Goal: Task Accomplishment & Management: Use online tool/utility

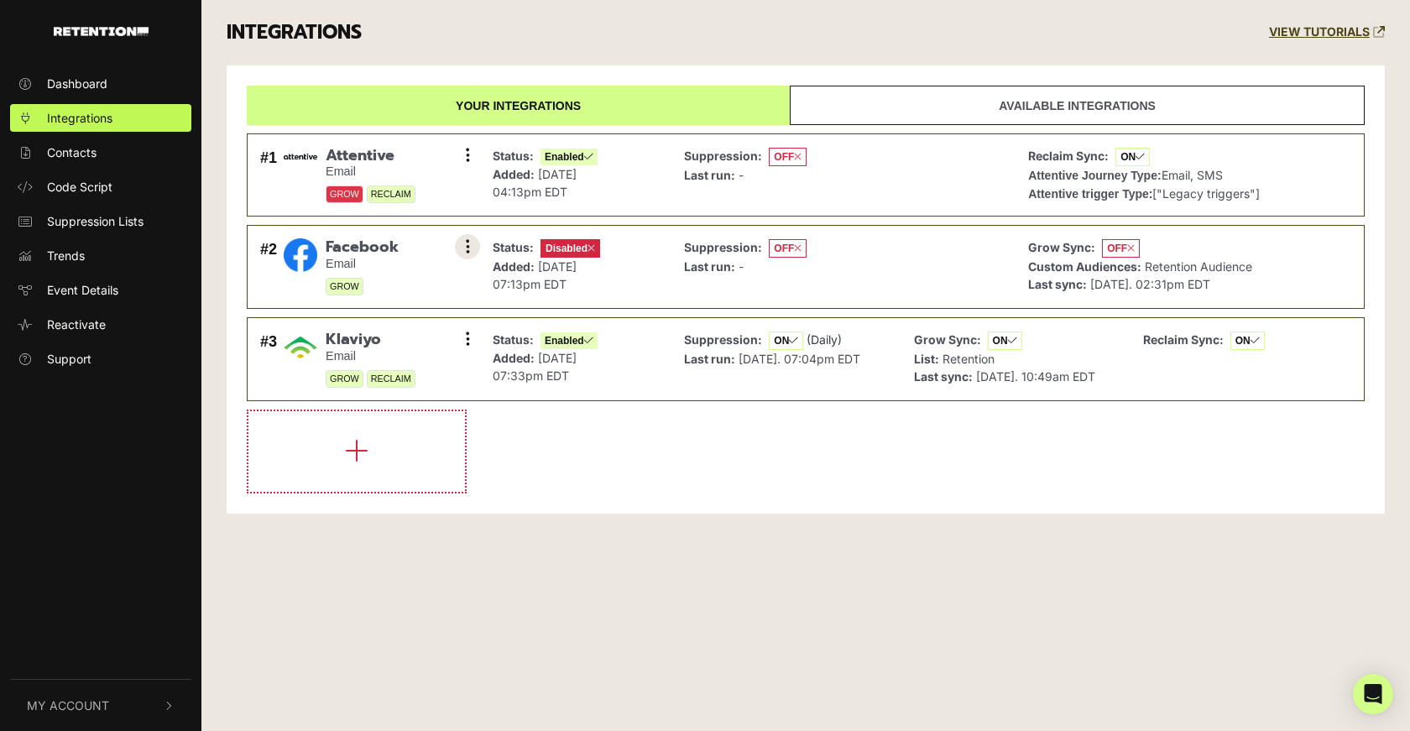
click at [464, 241] on button at bounding box center [467, 246] width 25 height 25
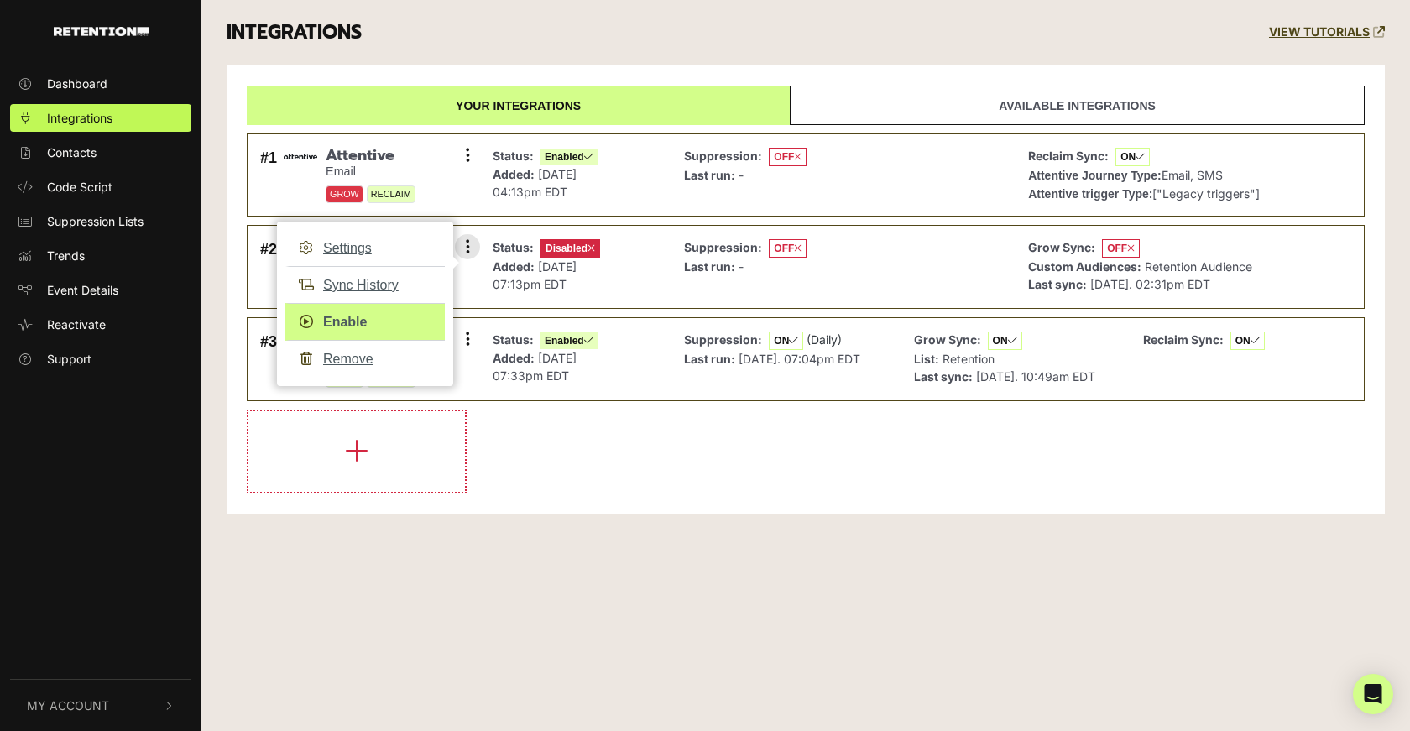
click at [355, 321] on link "Enable" at bounding box center [364, 322] width 159 height 38
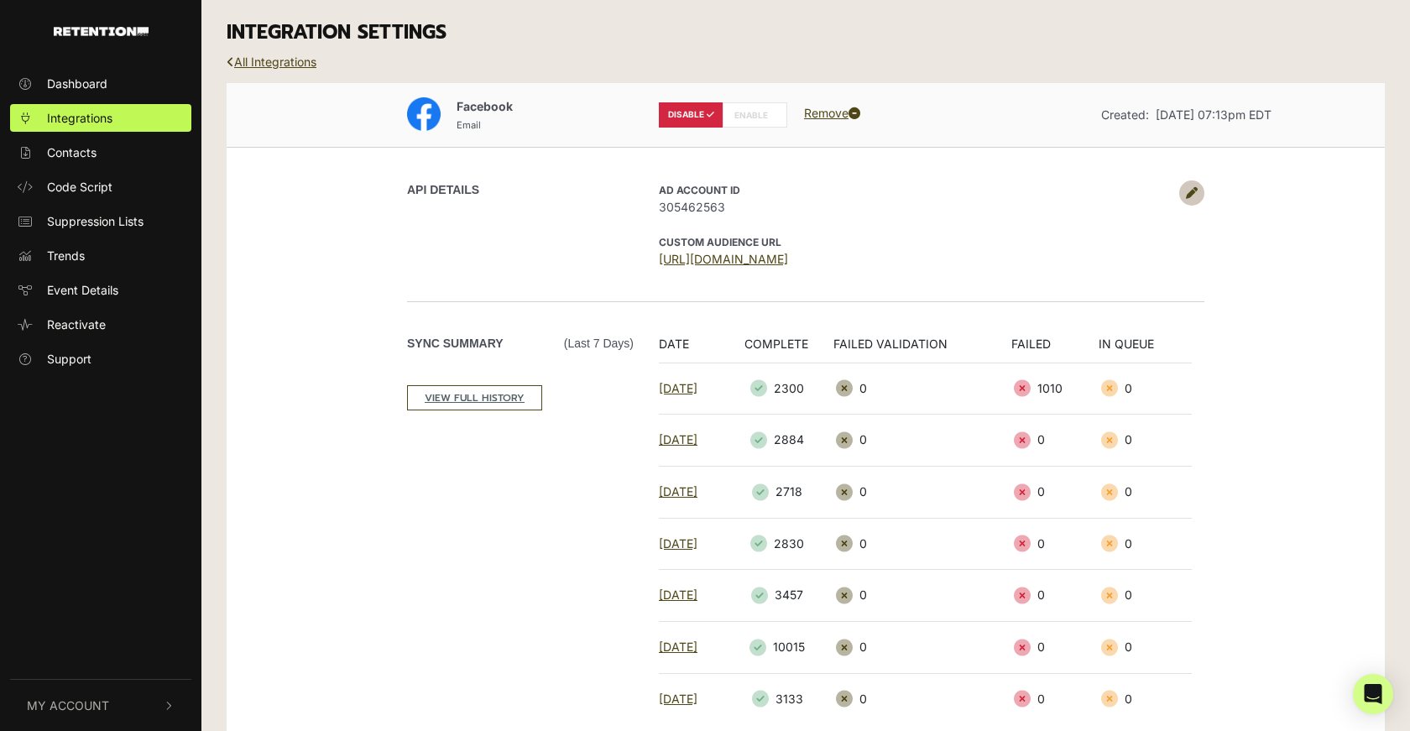
click at [752, 113] on label "ENABLE" at bounding box center [755, 114] width 65 height 25
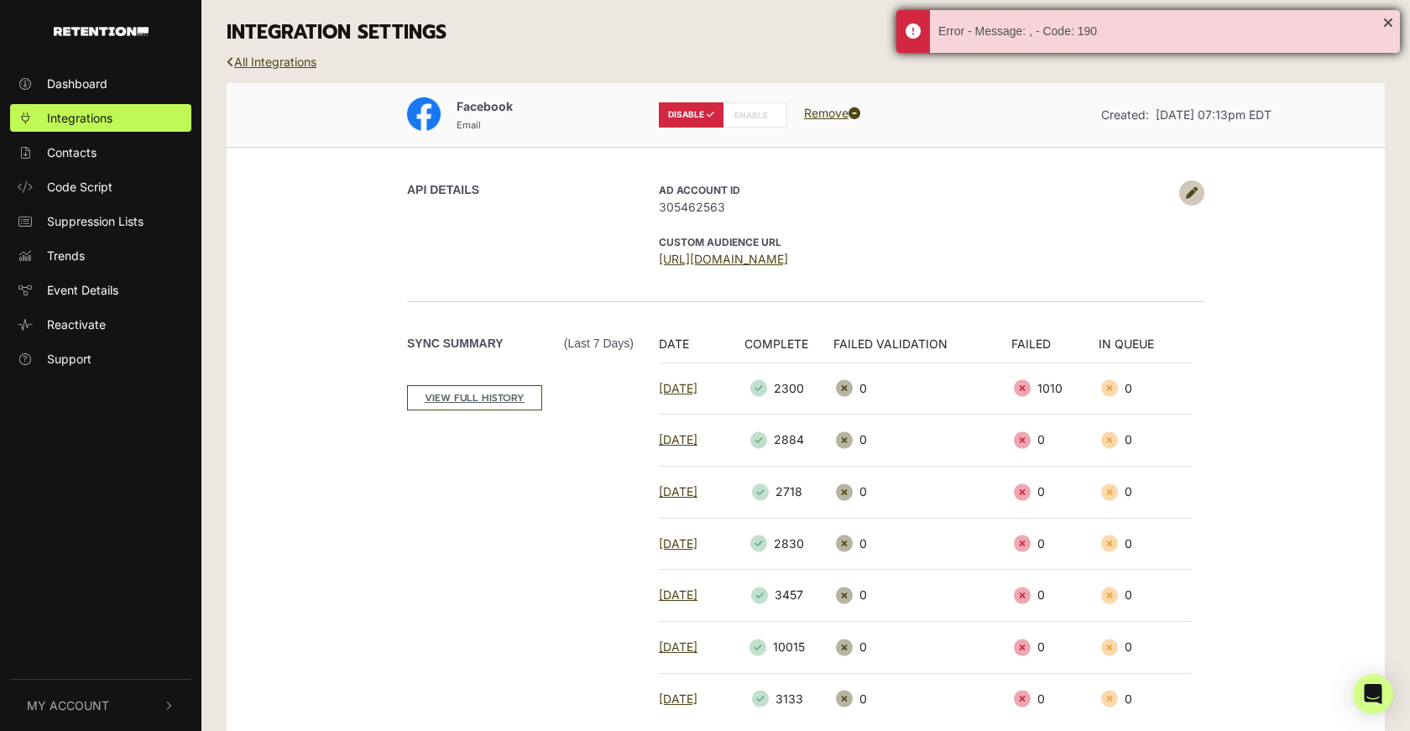
click at [1391, 24] on div "Error - Message: , - Code: 190" at bounding box center [1148, 31] width 504 height 43
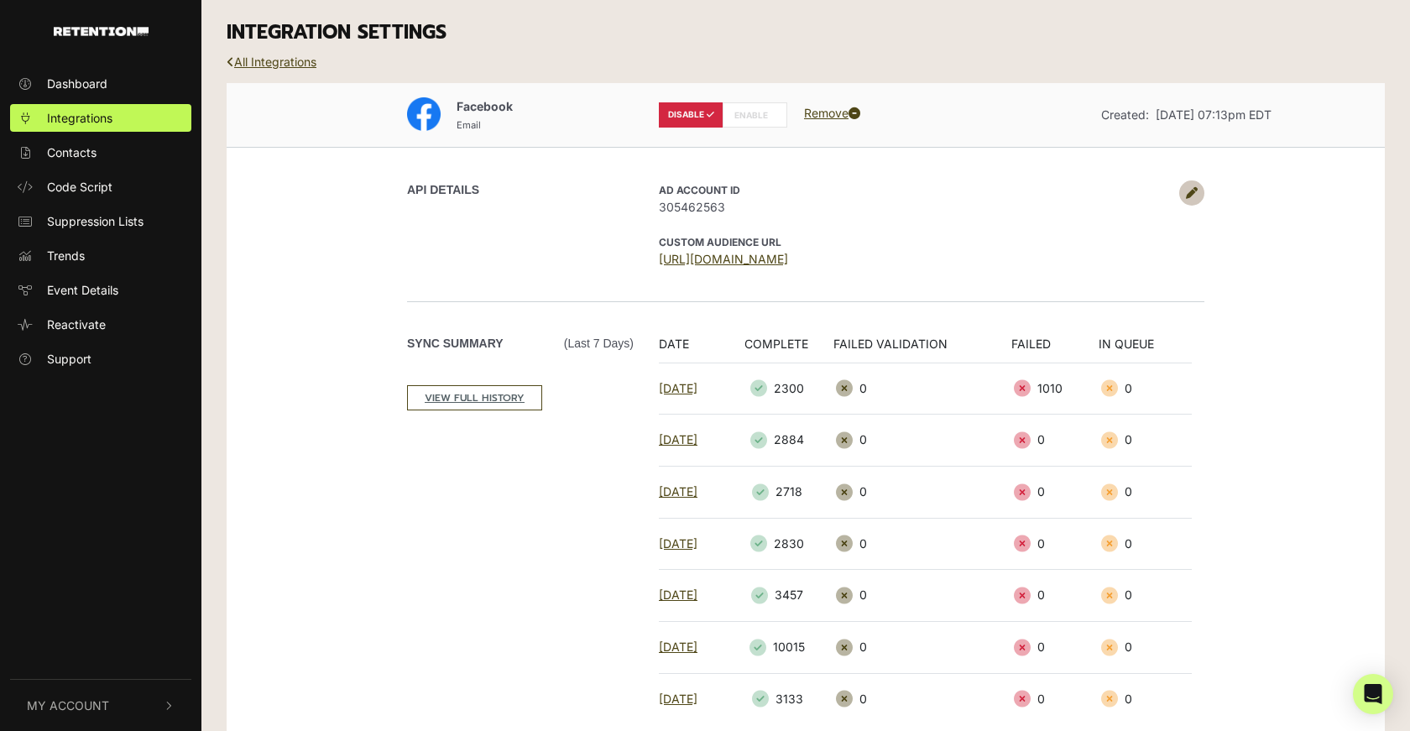
click at [755, 114] on label "ENABLE" at bounding box center [755, 114] width 65 height 25
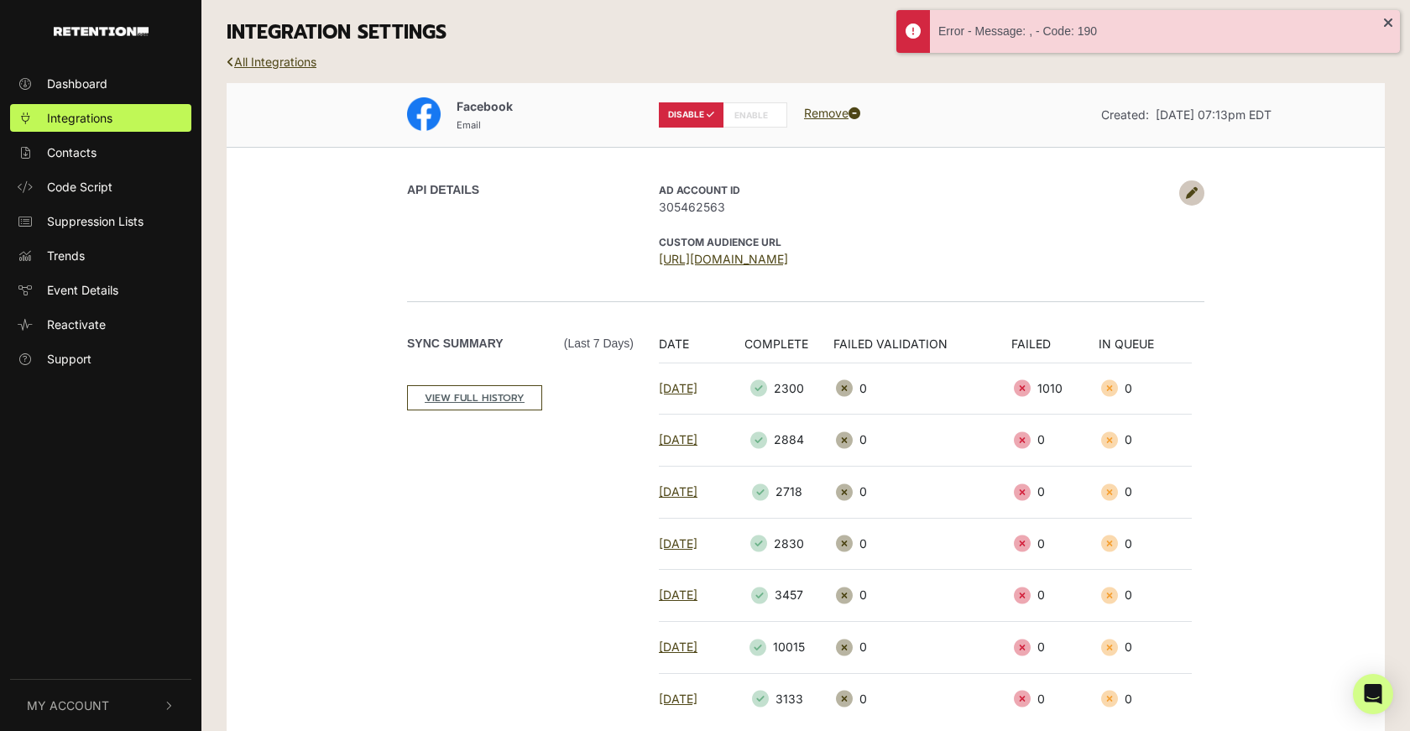
drag, startPoint x: 1382, startPoint y: 27, endPoint x: 303, endPoint y: 2, distance: 1079.5
click at [1380, 28] on div "Error - Message: , - Code: 190" at bounding box center [1148, 31] width 504 height 43
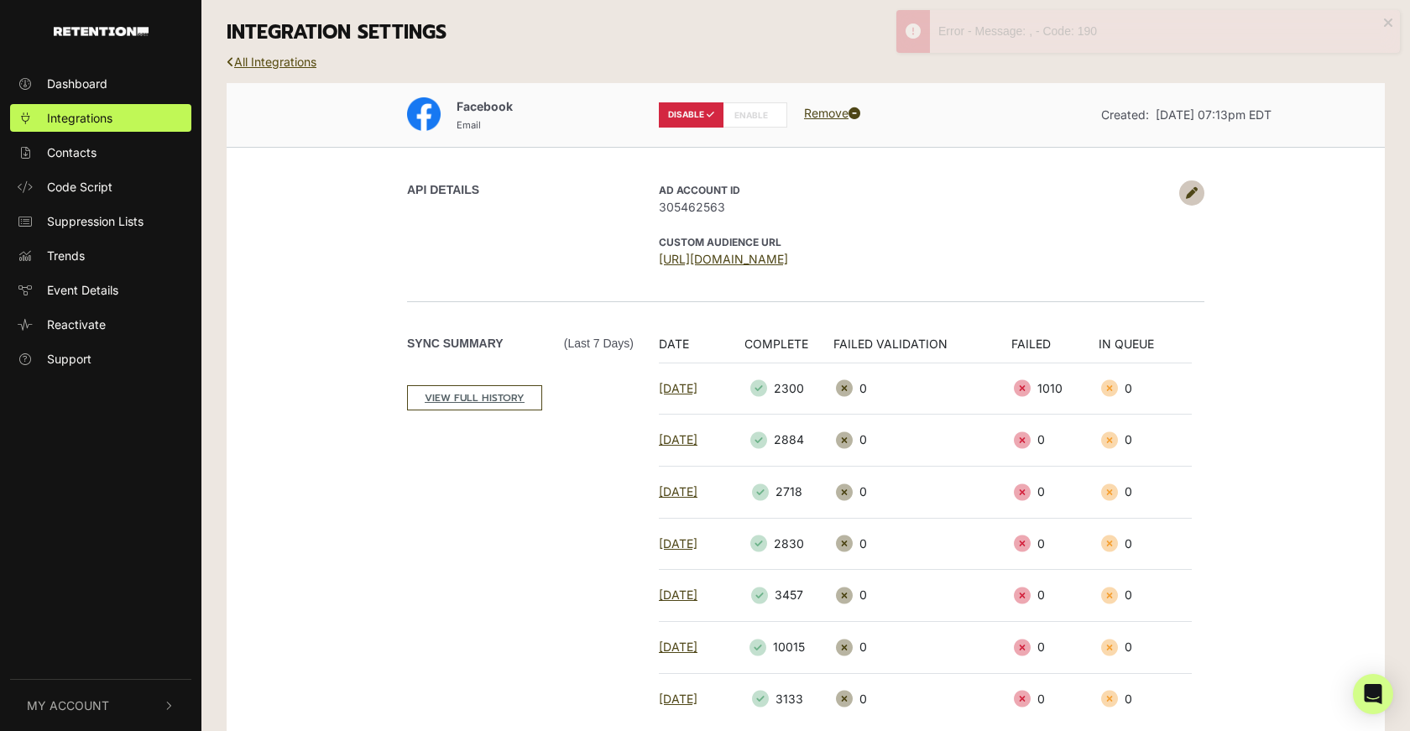
click at [290, 61] on link "All Integrations" at bounding box center [272, 62] width 90 height 14
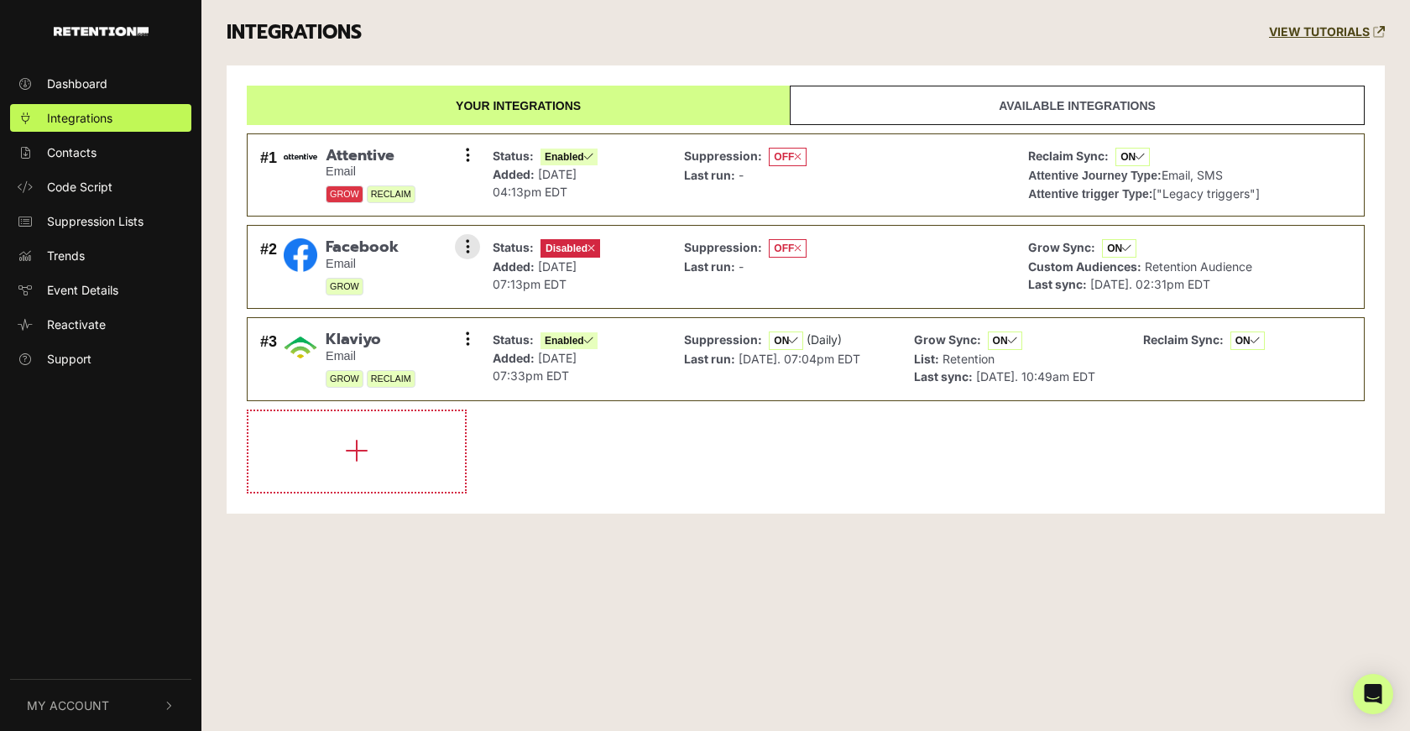
click at [462, 259] on div "Settings Sync History Enable Remove" at bounding box center [467, 246] width 17 height 25
click at [466, 248] on icon at bounding box center [468, 246] width 4 height 17
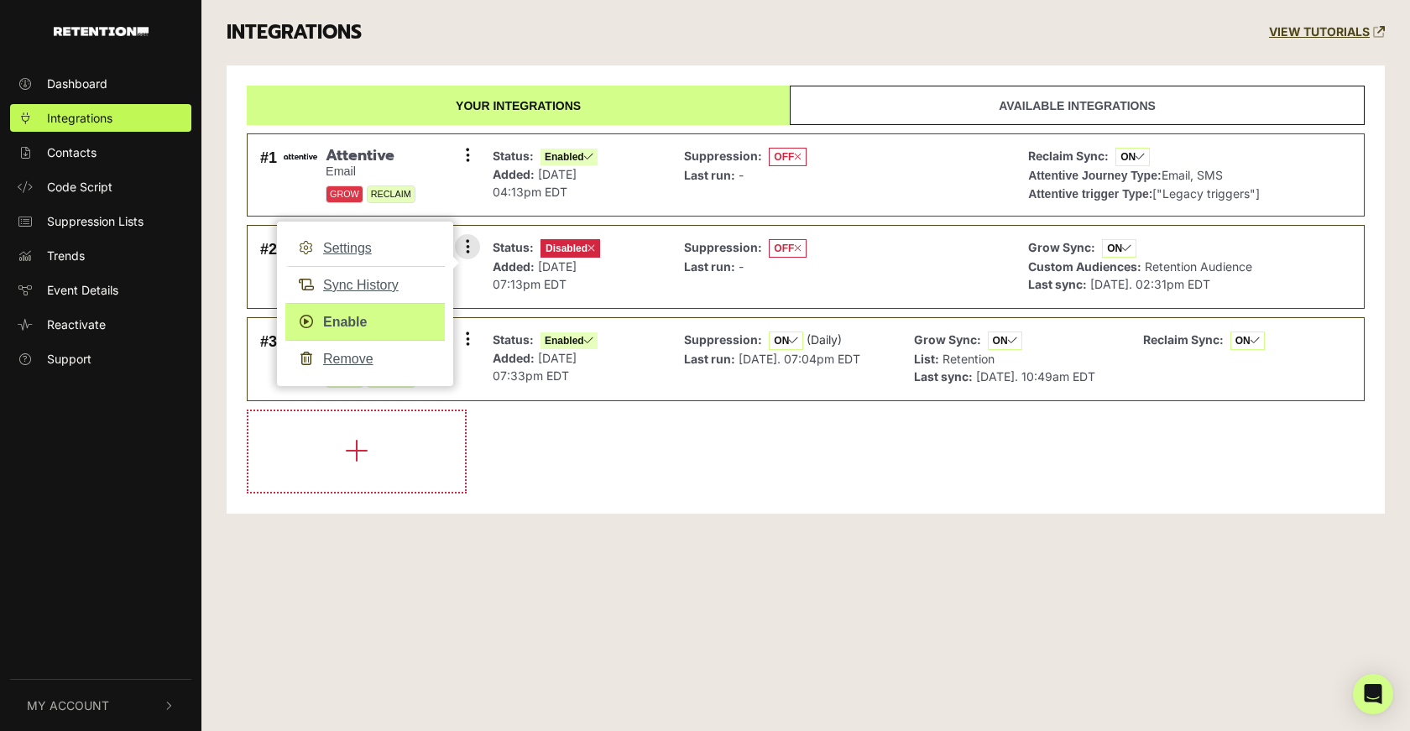
click at [345, 327] on link "Enable" at bounding box center [364, 322] width 159 height 38
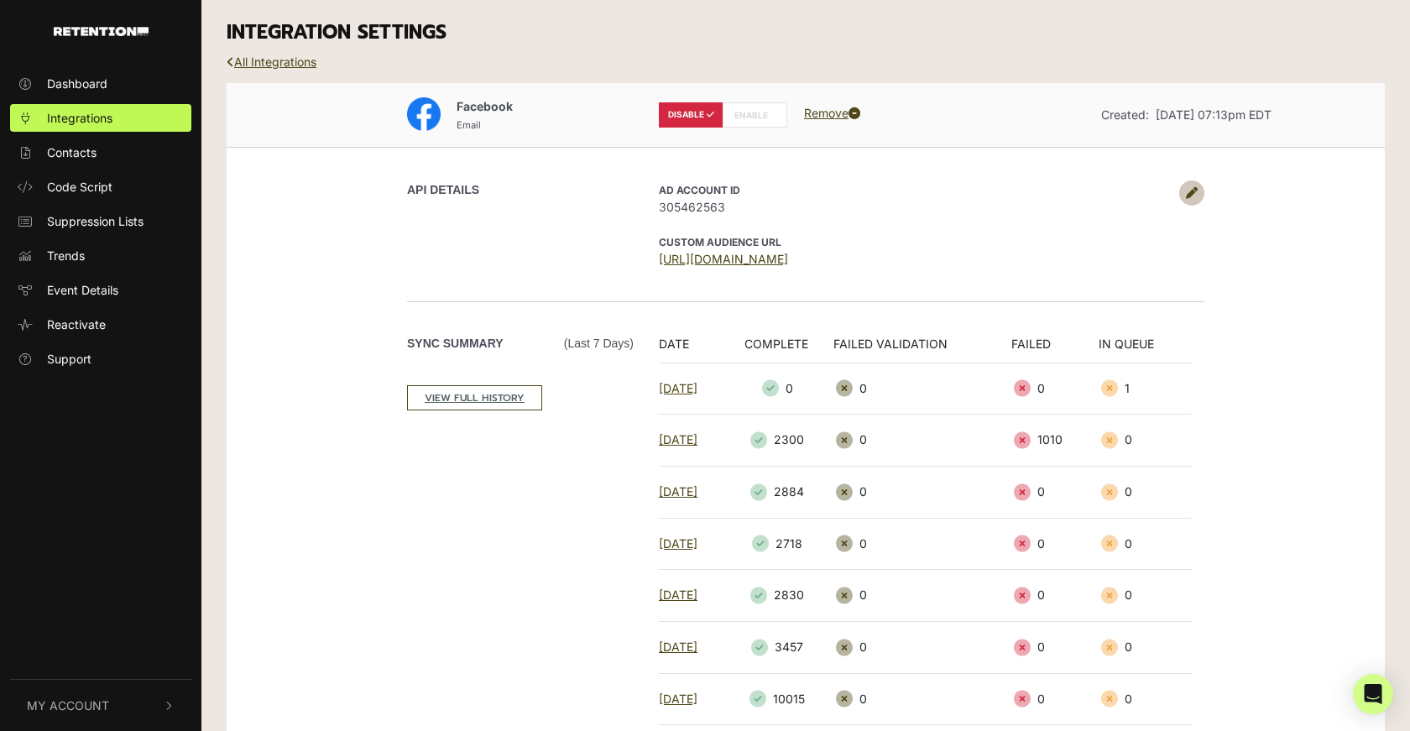
click at [751, 117] on label "ENABLE" at bounding box center [755, 114] width 65 height 25
